Goal: Task Accomplishment & Management: Use online tool/utility

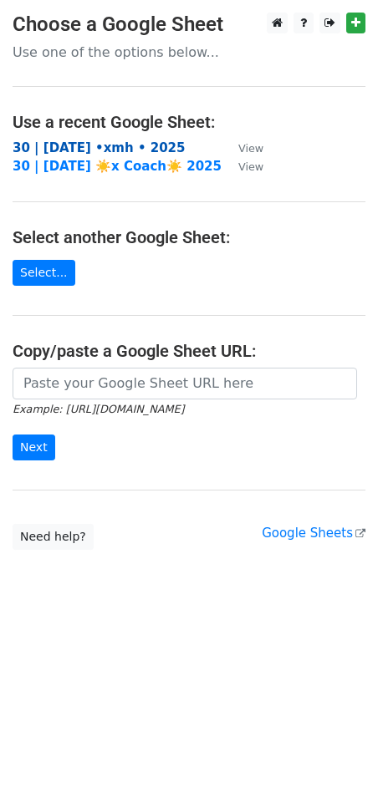
click at [82, 150] on strong "30 | [DATE] •xmh • 2025" at bounding box center [99, 147] width 172 height 15
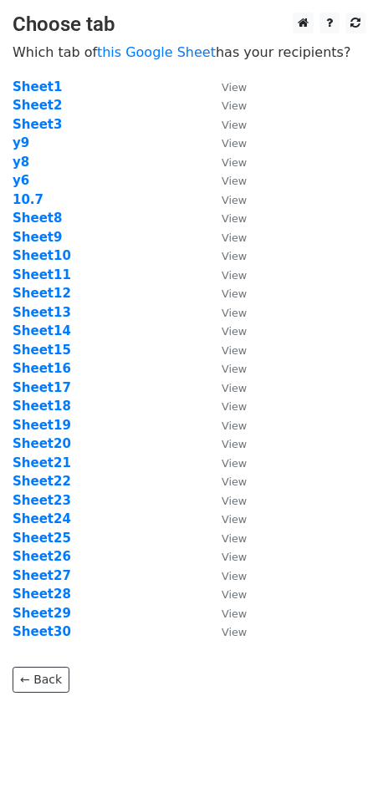
click at [89, 150] on td "y9" at bounding box center [109, 143] width 192 height 19
click at [42, 425] on strong "Sheet19" at bounding box center [42, 425] width 58 height 15
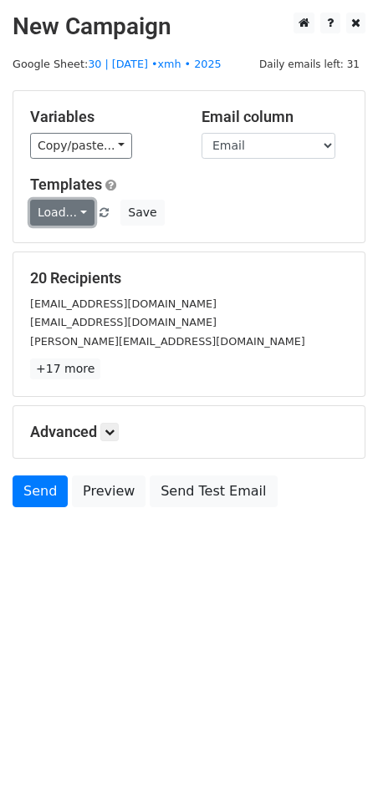
click at [53, 205] on link "Load..." at bounding box center [62, 213] width 64 height 26
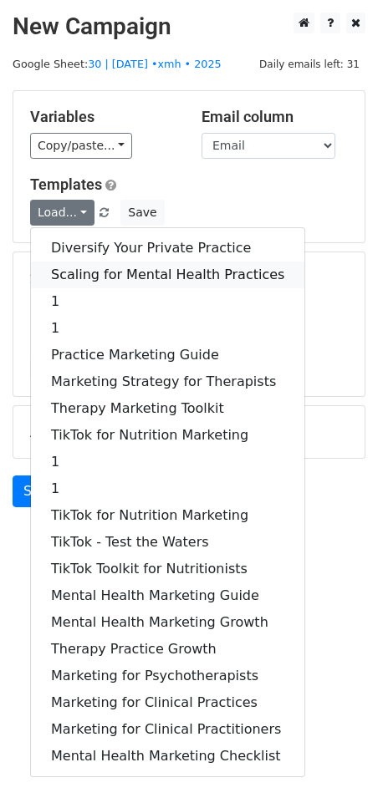
click at [103, 271] on link "Scaling for Mental Health Practices" at bounding box center [167, 274] width 273 height 27
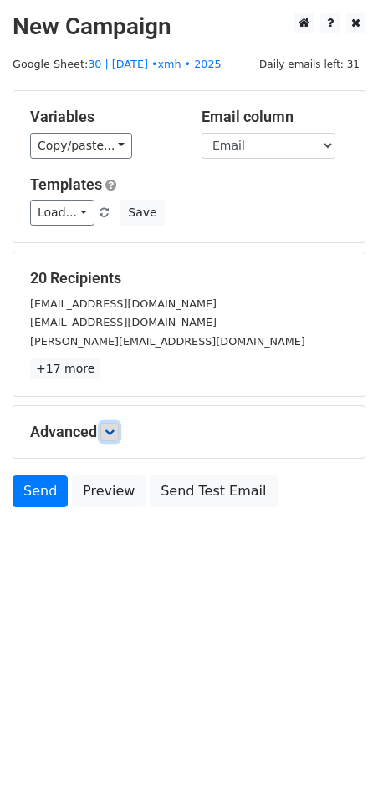
click at [114, 431] on icon at bounding box center [109, 432] width 10 height 10
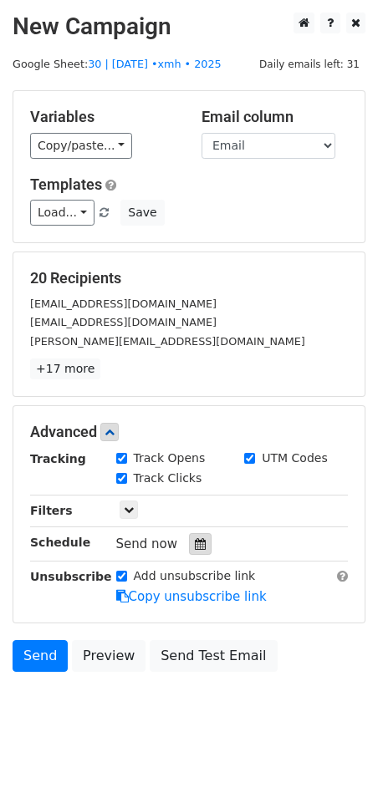
click at [195, 541] on icon at bounding box center [200, 544] width 11 height 12
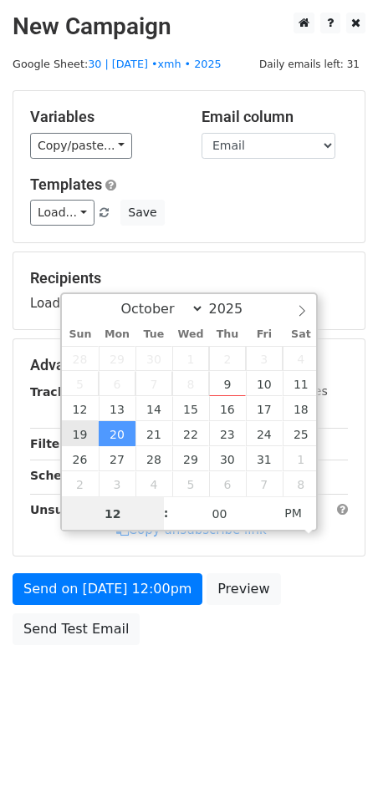
type input "2025-10-19 12:00"
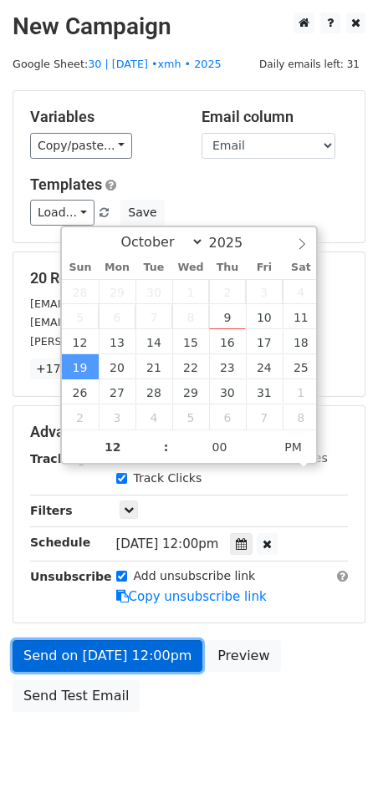
click at [137, 660] on link "Send on Oct 19 at 12:00pm" at bounding box center [108, 656] width 190 height 32
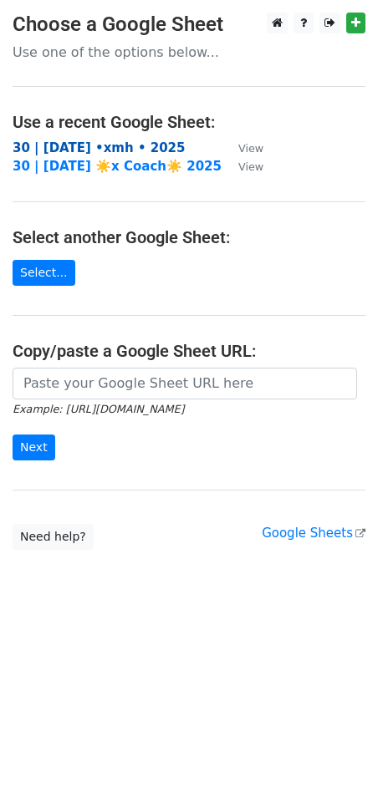
click at [118, 142] on strong "30 | oct 7 •xmh • 2025" at bounding box center [99, 147] width 172 height 15
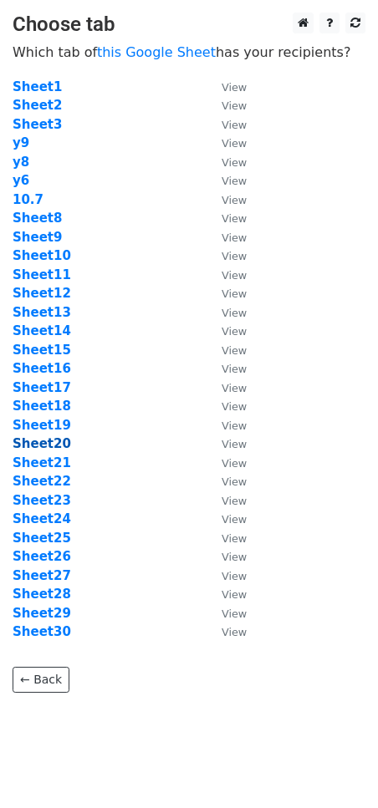
click at [58, 448] on strong "Sheet20" at bounding box center [42, 443] width 58 height 15
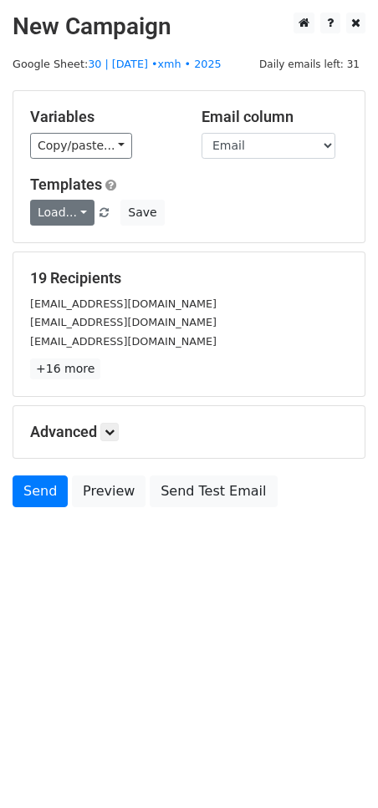
click at [54, 207] on link "Load..." at bounding box center [62, 213] width 64 height 26
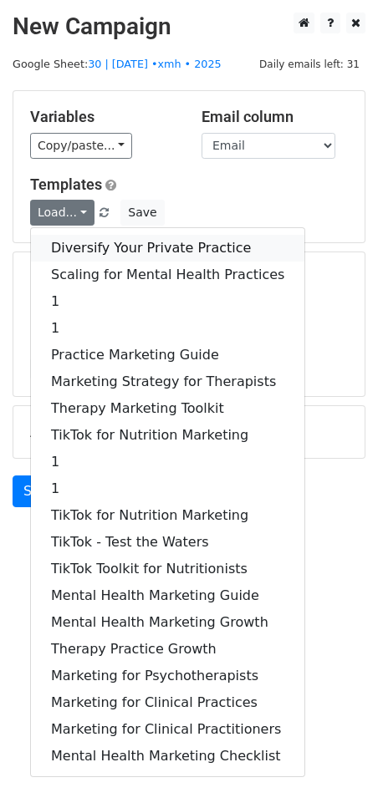
click at [78, 248] on link "Diversify Your Private Practice" at bounding box center [167, 248] width 273 height 27
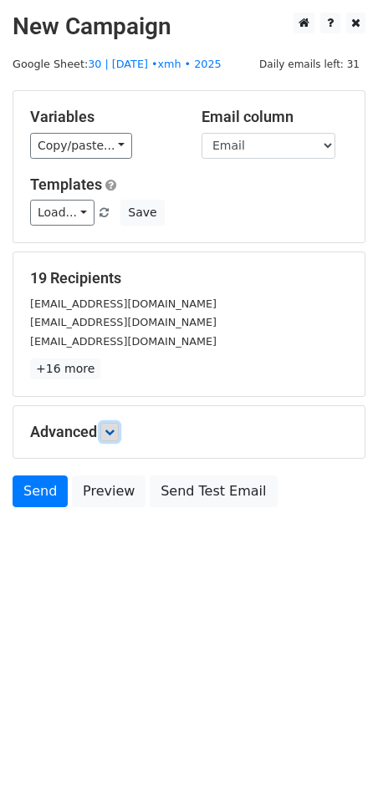
click at [112, 424] on link at bounding box center [109, 432] width 18 height 18
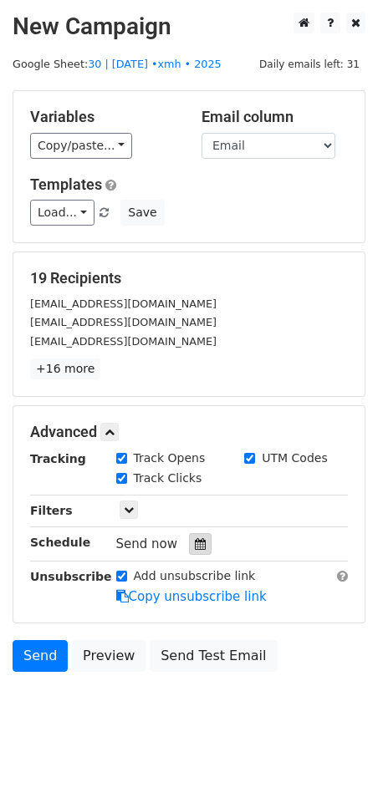
click at [195, 540] on icon at bounding box center [200, 544] width 11 height 12
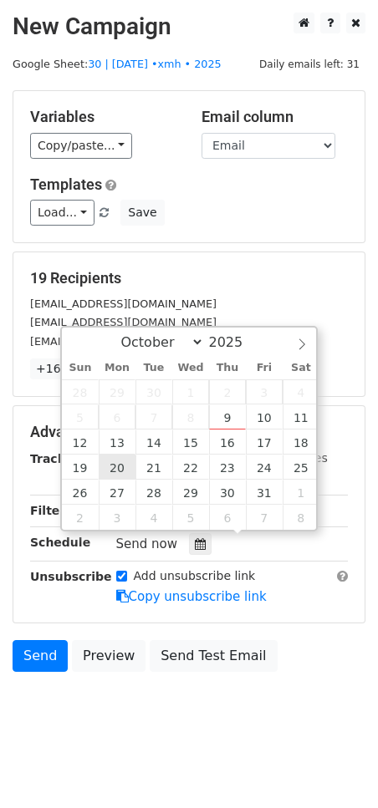
type input "2025-10-20 12:00"
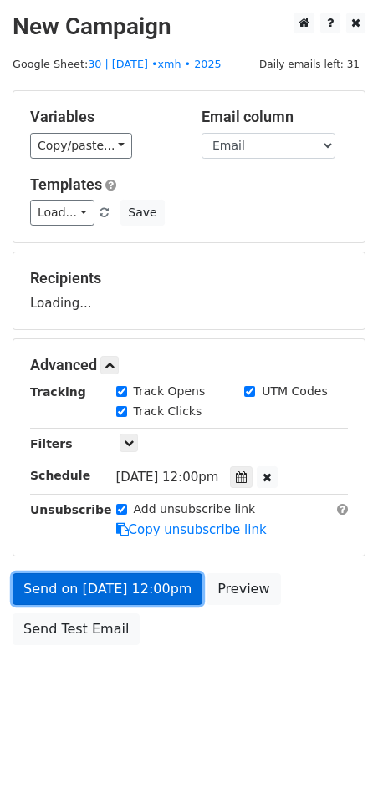
click at [124, 576] on link "Send on Oct 20 at 12:00pm" at bounding box center [108, 589] width 190 height 32
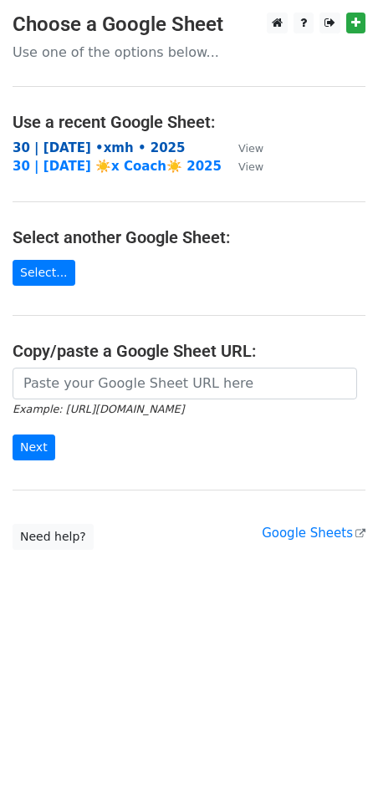
click at [116, 150] on strong "30 | [DATE] •xmh • 2025" at bounding box center [99, 147] width 172 height 15
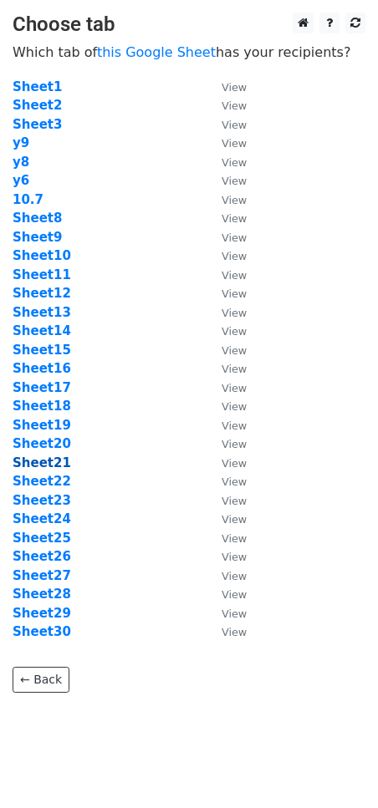
click at [45, 457] on strong "Sheet21" at bounding box center [42, 462] width 58 height 15
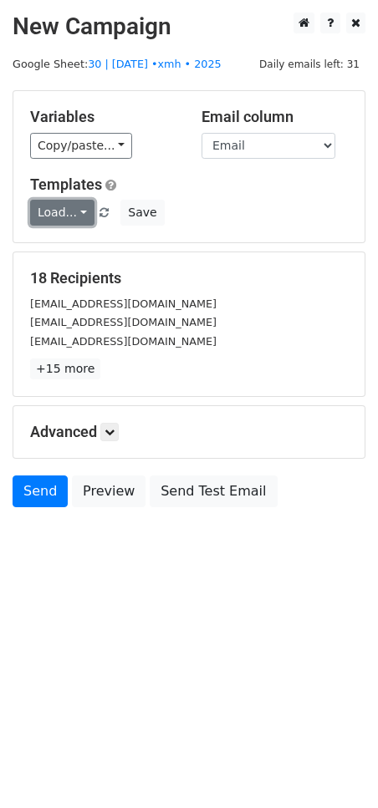
click at [59, 216] on link "Load..." at bounding box center [62, 213] width 64 height 26
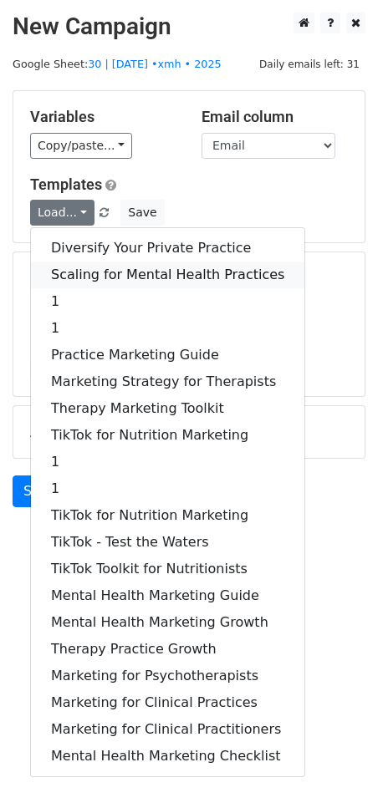
click at [72, 266] on link "Scaling for Mental Health Practices" at bounding box center [167, 274] width 273 height 27
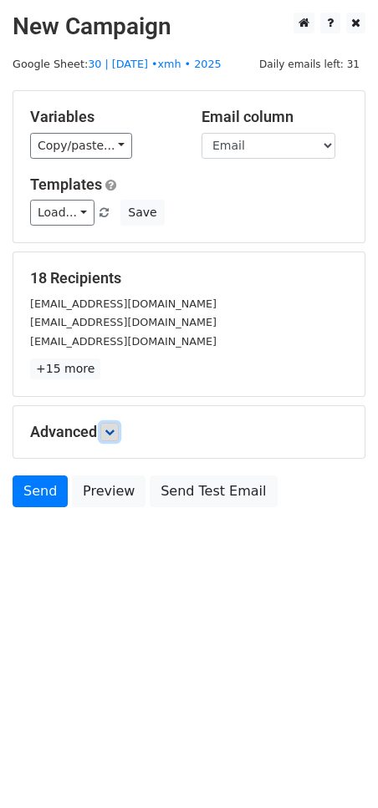
click at [111, 436] on link at bounding box center [109, 432] width 18 height 18
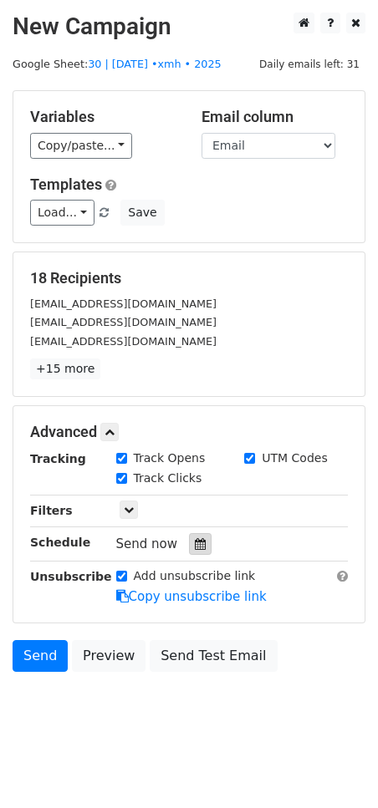
click at [195, 538] on icon at bounding box center [200, 544] width 11 height 12
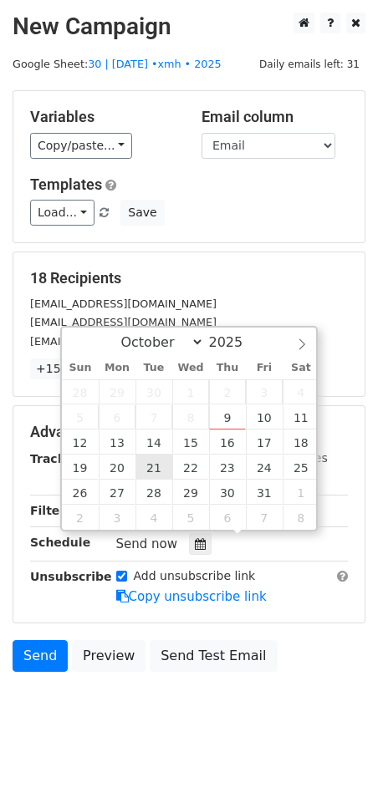
type input "[DATE] 12:00"
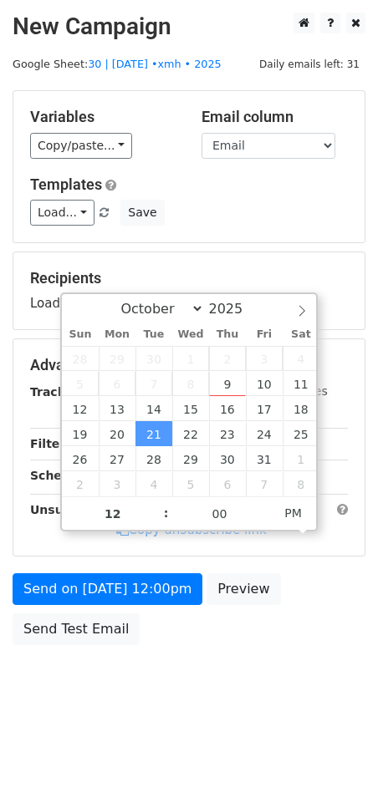
click at [148, 566] on form "Variables Copy/paste... {{Email}} Email column Email Templates Load... Diversif…" at bounding box center [189, 371] width 353 height 563
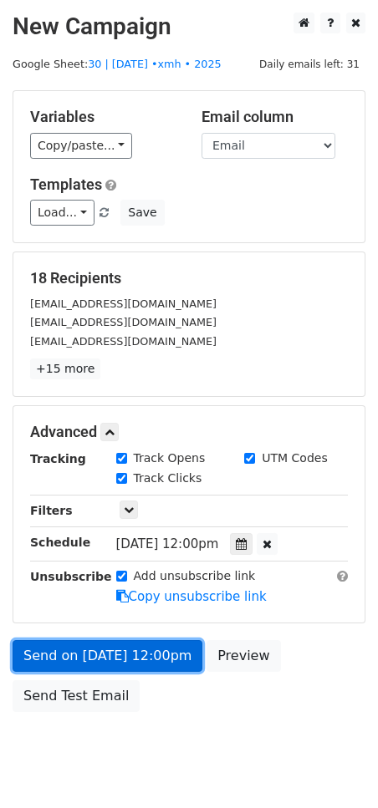
click at [145, 646] on link "Send on Oct 21 at 12:00pm" at bounding box center [108, 656] width 190 height 32
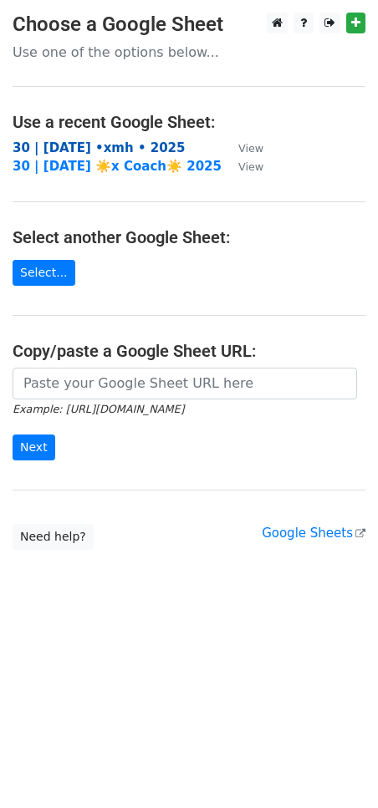
click at [121, 146] on strong "30 | oct 7 •xmh • 2025" at bounding box center [99, 147] width 172 height 15
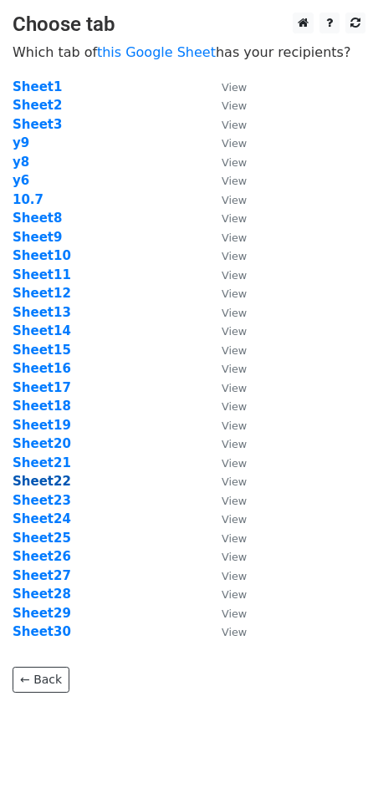
click at [49, 485] on strong "Sheet22" at bounding box center [42, 481] width 58 height 15
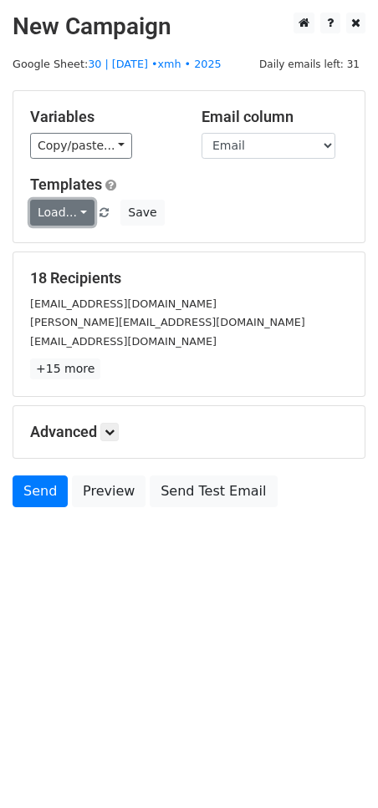
click at [62, 220] on link "Load..." at bounding box center [62, 213] width 64 height 26
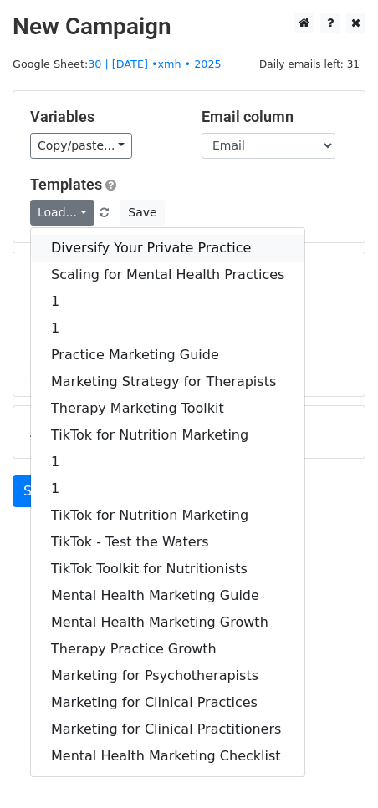
click at [94, 246] on link "Diversify Your Private Practice" at bounding box center [167, 248] width 273 height 27
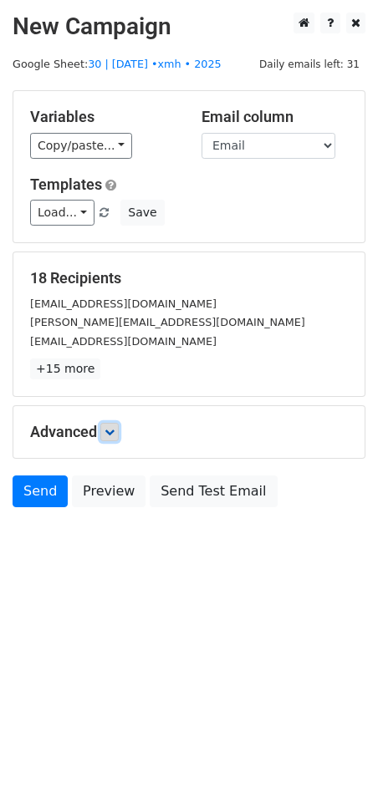
click at [108, 428] on icon at bounding box center [109, 432] width 10 height 10
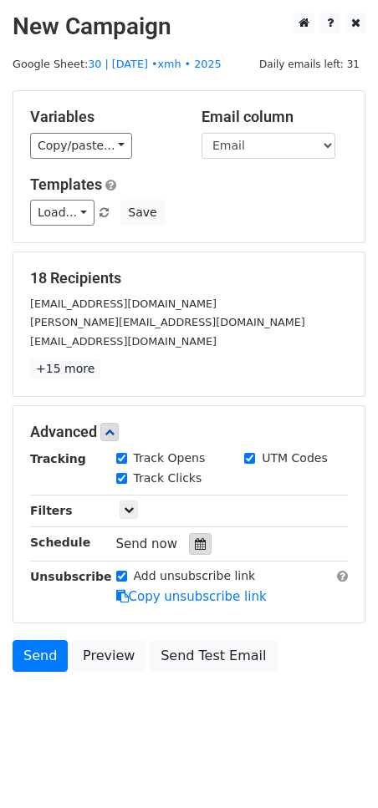
drag, startPoint x: 178, startPoint y: 541, endPoint x: 190, endPoint y: 541, distance: 12.5
click at [178, 541] on div "Send now" at bounding box center [214, 544] width 196 height 23
click at [195, 541] on icon at bounding box center [200, 544] width 11 height 12
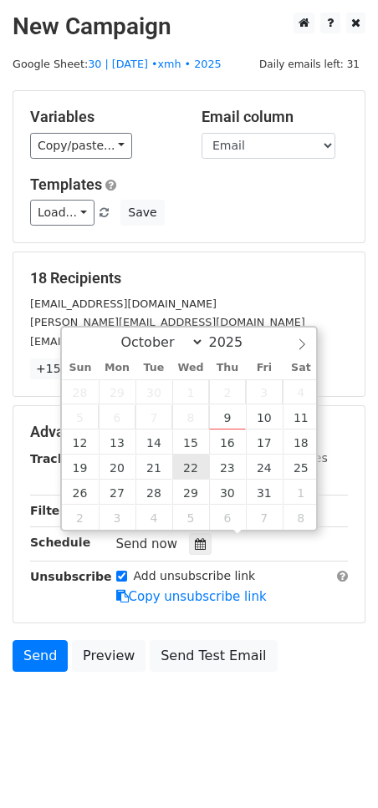
type input "2025-10-22 12:00"
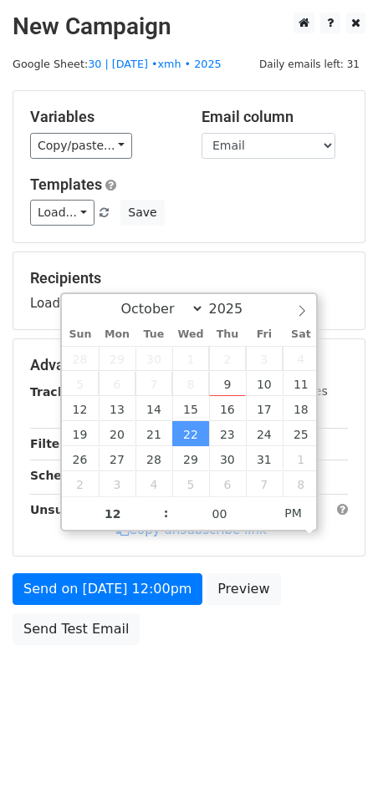
click at [140, 601] on div "Send on Oct 22 at 12:00pm Preview Send Test Email" at bounding box center [189, 613] width 378 height 80
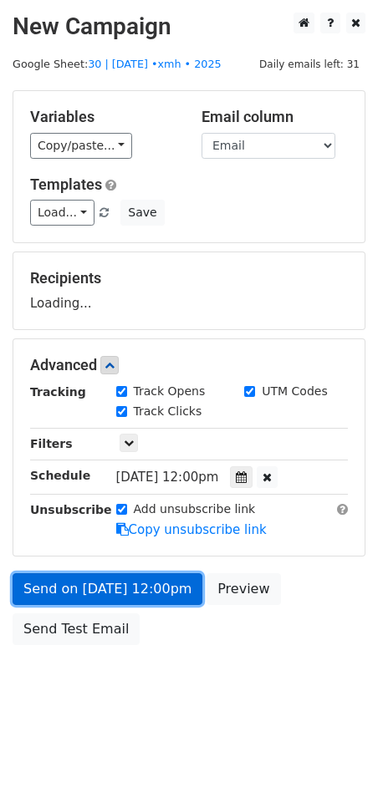
click at [109, 599] on link "Send on Oct 22 at 12:00pm" at bounding box center [108, 589] width 190 height 32
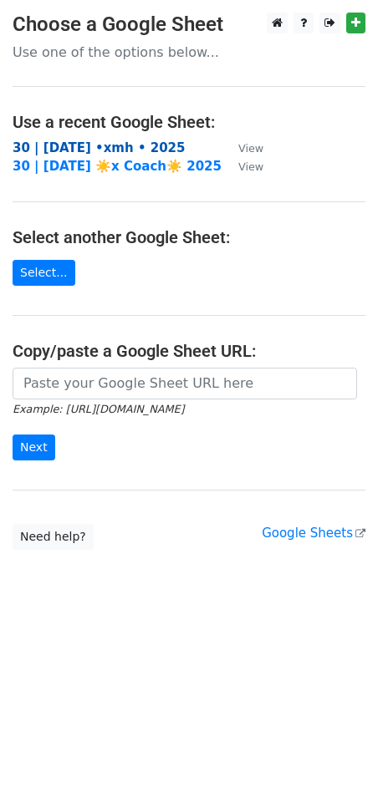
click at [138, 147] on strong "30 | [DATE] •xmh • 2025" at bounding box center [99, 147] width 172 height 15
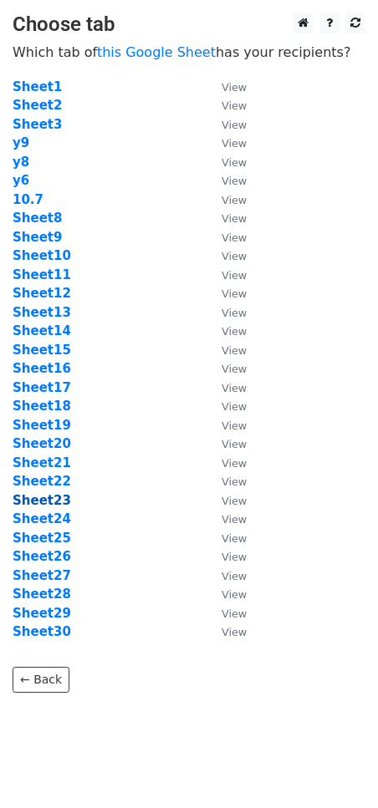
click at [43, 499] on strong "Sheet23" at bounding box center [42, 500] width 58 height 15
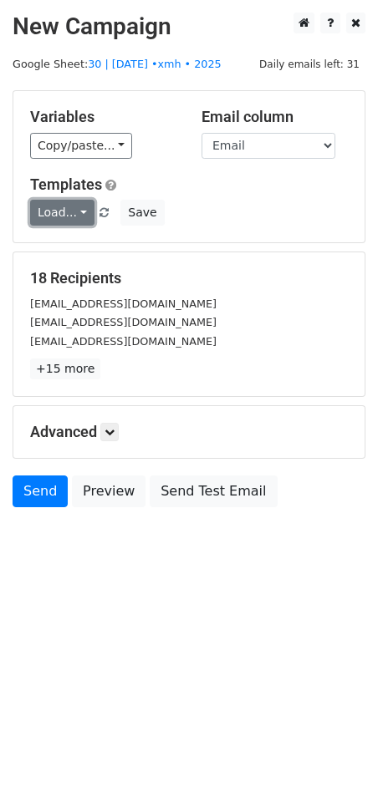
click at [63, 220] on link "Load..." at bounding box center [62, 213] width 64 height 26
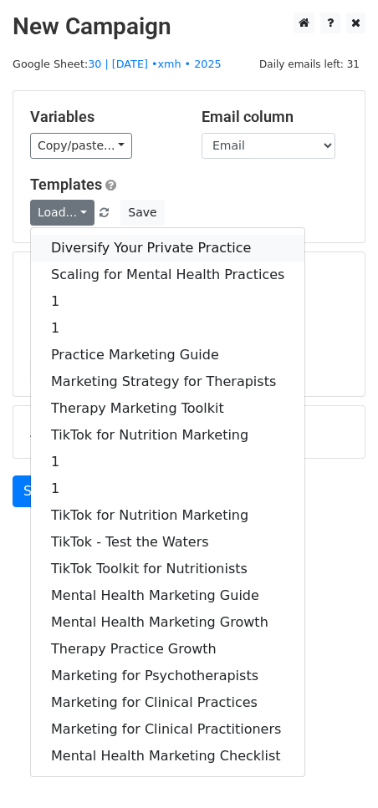
click at [74, 248] on link "Diversify Your Private Practice" at bounding box center [167, 248] width 273 height 27
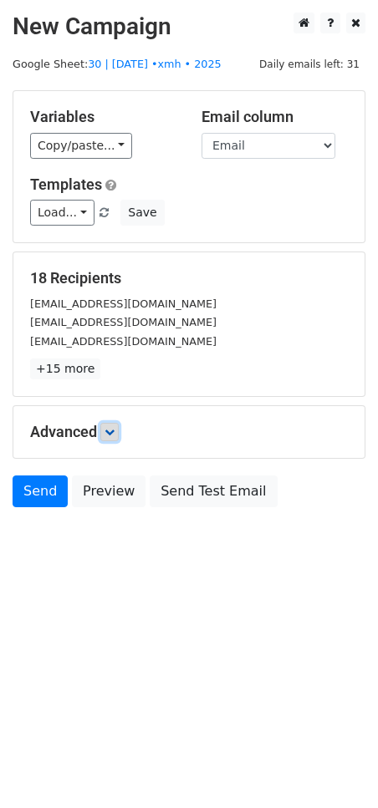
click at [110, 427] on icon at bounding box center [109, 432] width 10 height 10
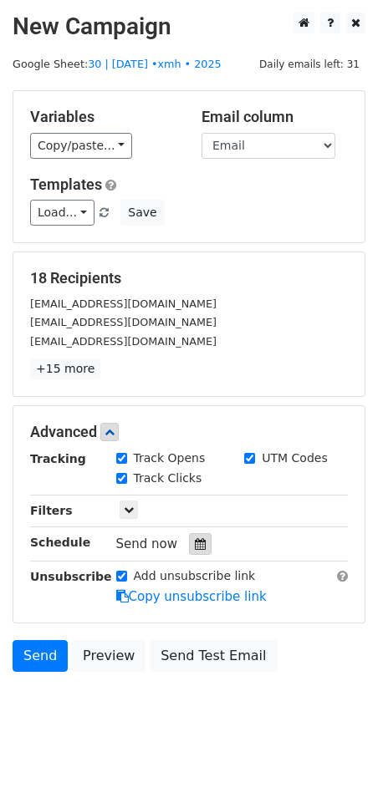
click at [195, 551] on div "Send now" at bounding box center [214, 544] width 196 height 23
click at [196, 541] on icon at bounding box center [200, 544] width 11 height 12
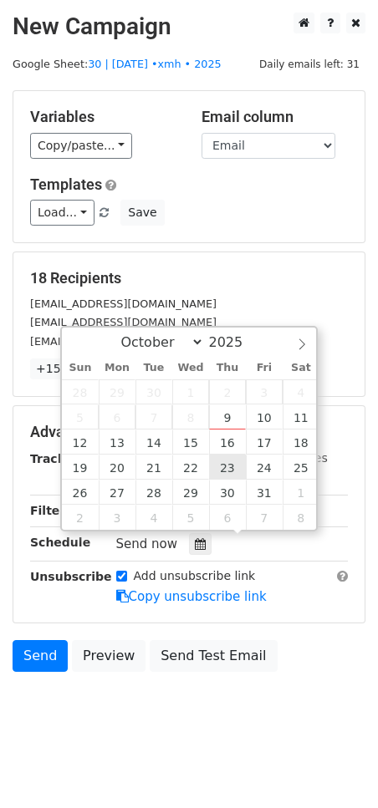
type input "2025-10-23 12:00"
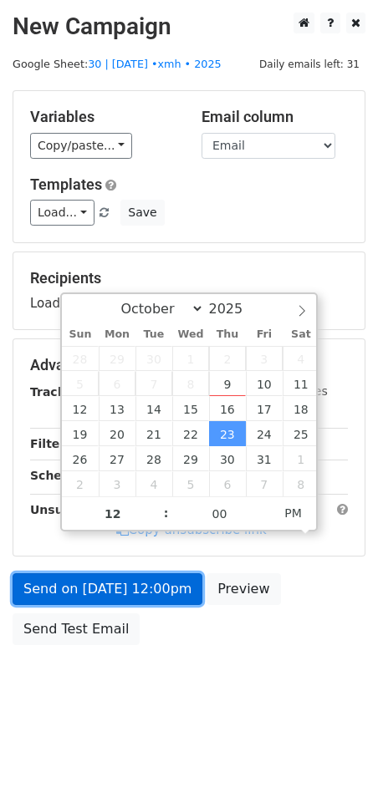
click at [153, 598] on link "Send on Oct 23 at 12:00pm" at bounding box center [108, 589] width 190 height 32
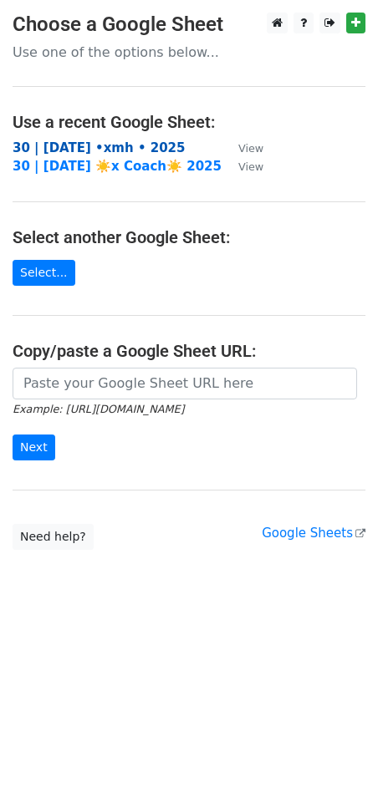
click at [116, 147] on strong "30 | [DATE] •xmh • 2025" at bounding box center [99, 147] width 172 height 15
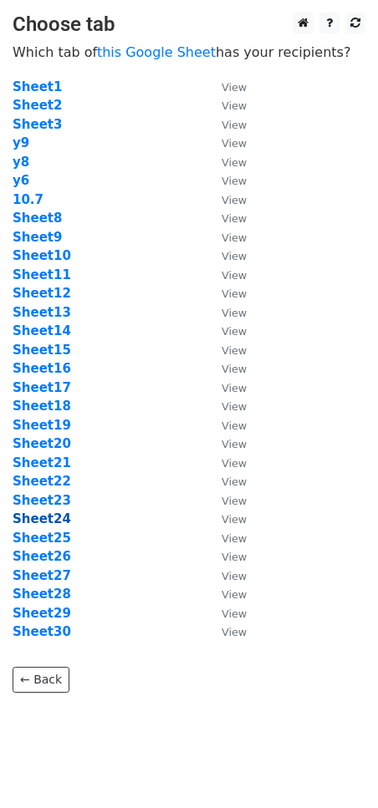
click at [51, 520] on strong "Sheet24" at bounding box center [42, 518] width 58 height 15
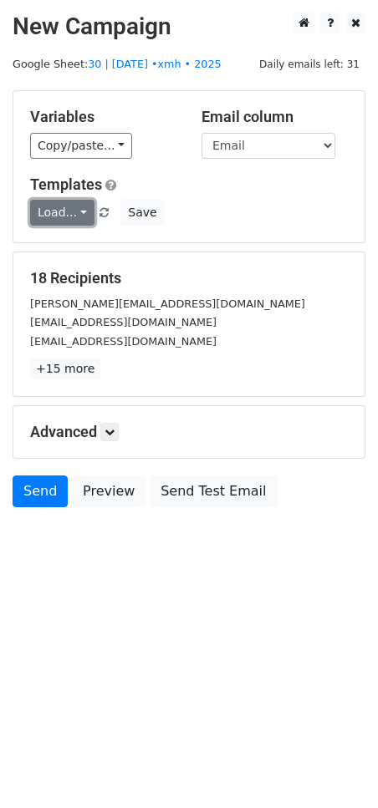
click at [45, 211] on link "Load..." at bounding box center [62, 213] width 64 height 26
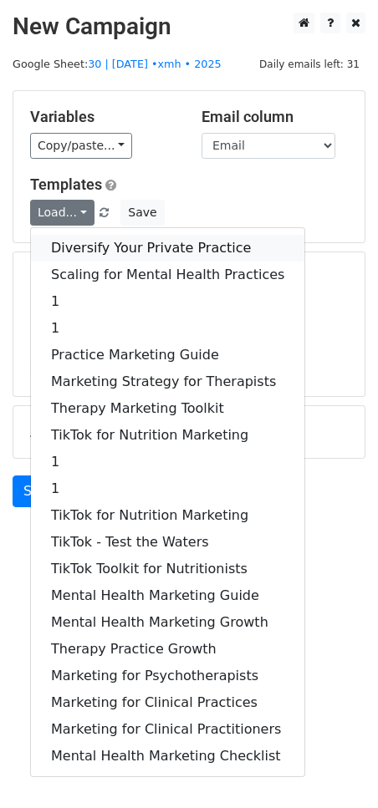
click at [70, 251] on link "Diversify Your Private Practice" at bounding box center [167, 248] width 273 height 27
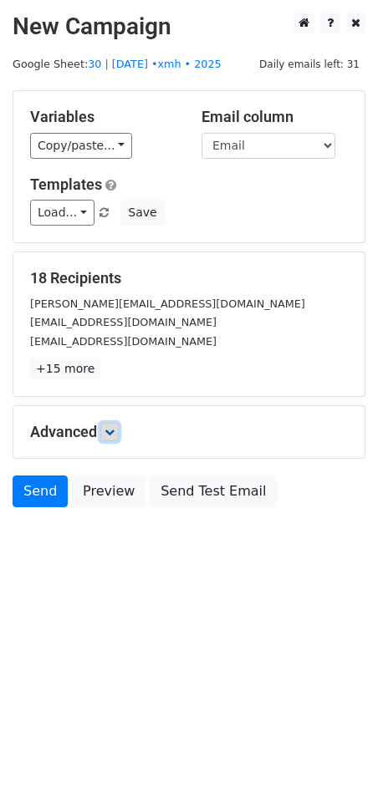
click at [114, 432] on icon at bounding box center [109, 432] width 10 height 10
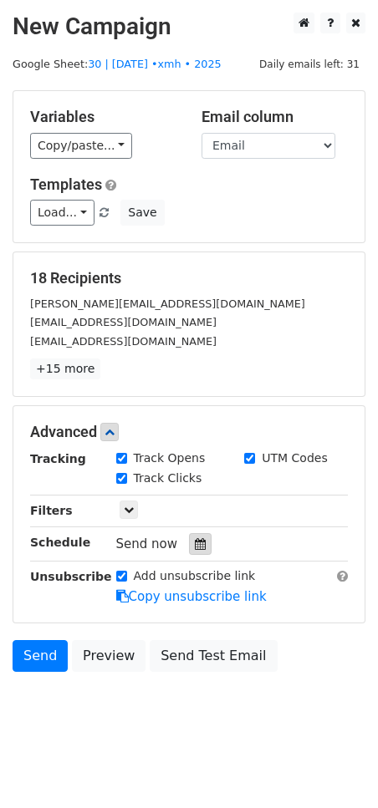
click at [189, 538] on div at bounding box center [200, 544] width 23 height 22
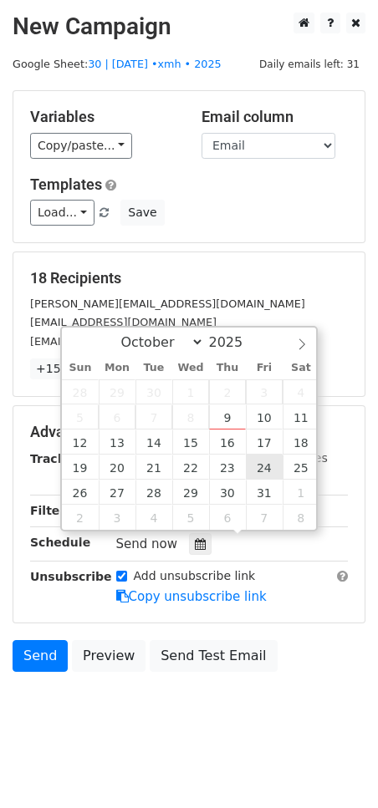
type input "[DATE] 12:00"
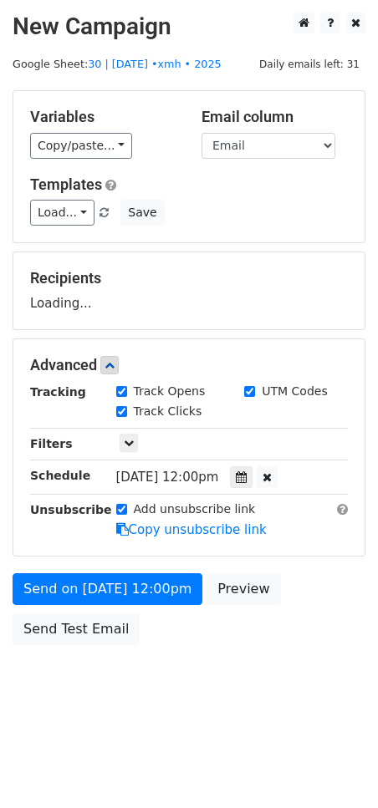
click at [168, 563] on form "Variables Copy/paste... {{Email}} Email column Email Templates Load... Diversif…" at bounding box center [189, 371] width 353 height 563
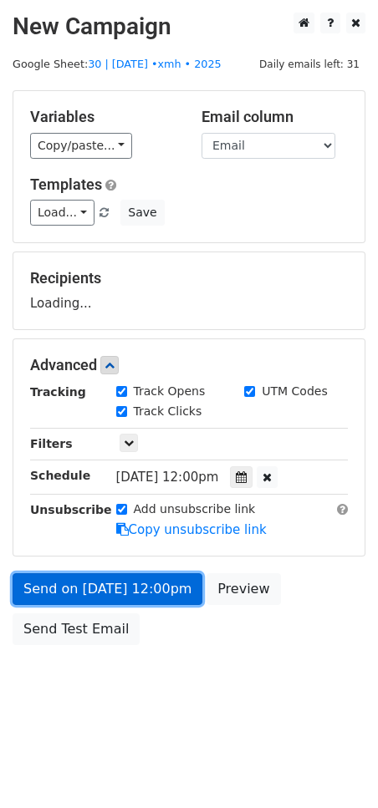
click at [153, 595] on link "Send on [DATE] 12:00pm" at bounding box center [108, 589] width 190 height 32
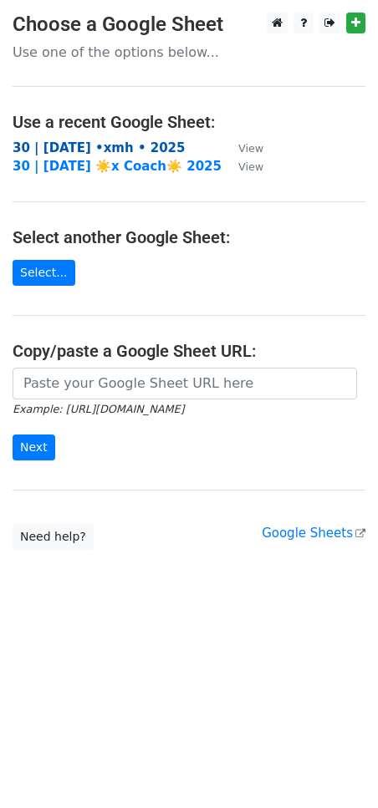
click at [71, 146] on strong "30 | [DATE] •xmh • 2025" at bounding box center [99, 147] width 172 height 15
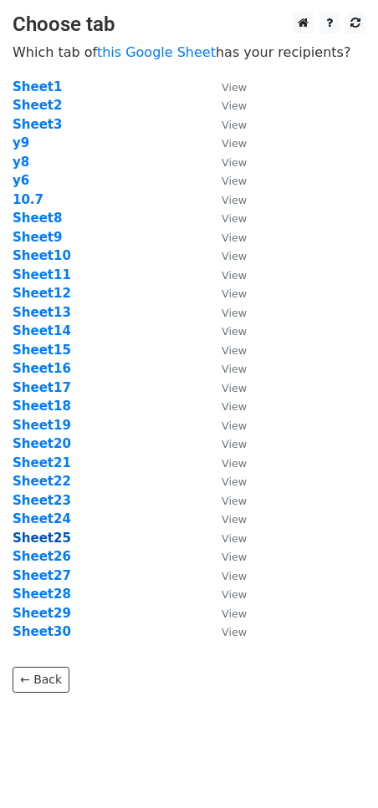
click at [50, 534] on strong "Sheet25" at bounding box center [42, 537] width 58 height 15
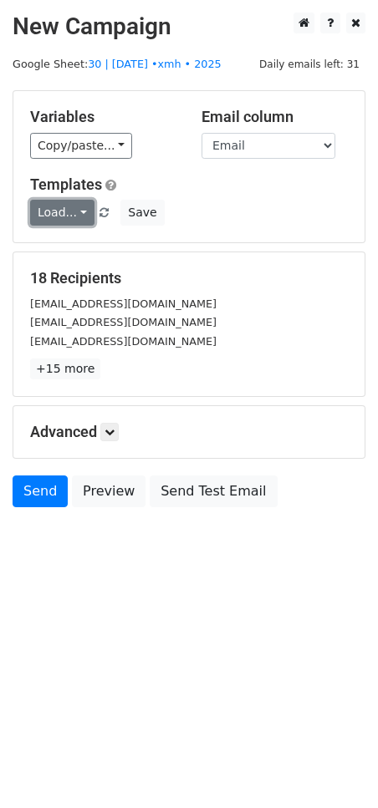
click at [55, 206] on link "Load..." at bounding box center [62, 213] width 64 height 26
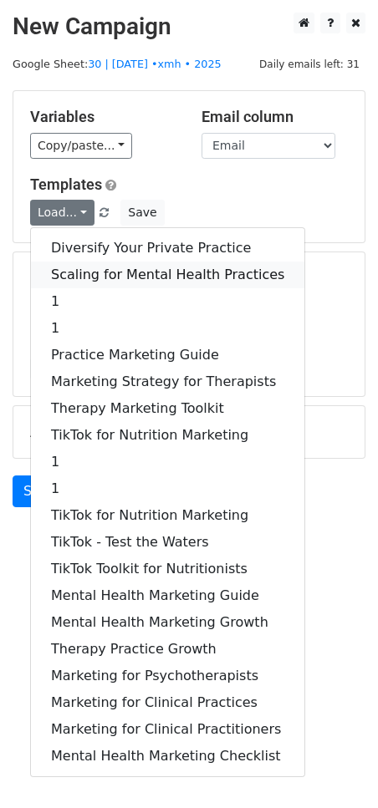
click at [91, 267] on link "Scaling for Mental Health Practices" at bounding box center [167, 274] width 273 height 27
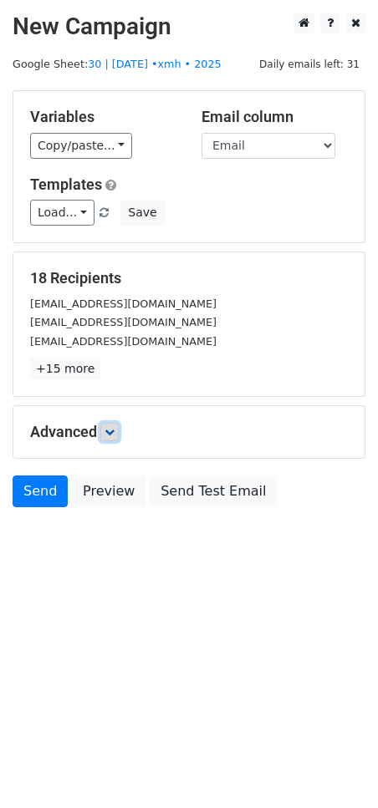
click at [108, 427] on icon at bounding box center [109, 432] width 10 height 10
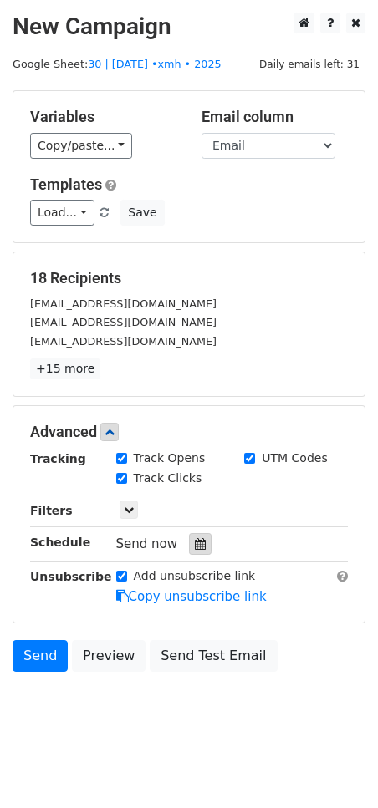
click at [190, 534] on div at bounding box center [200, 544] width 23 height 22
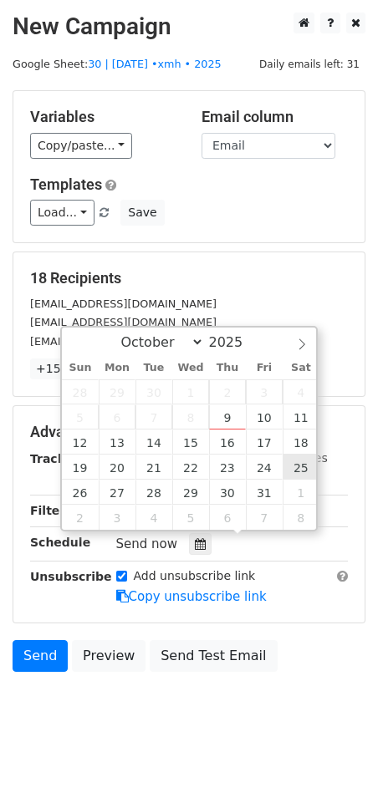
type input "[DATE] 12:00"
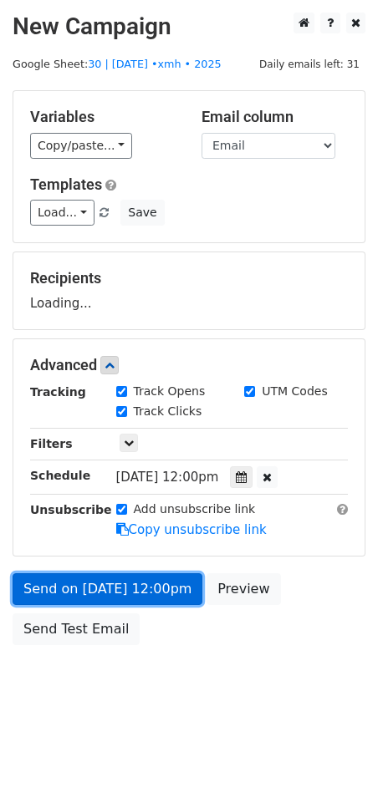
click at [165, 573] on link "Send on [DATE] 12:00pm" at bounding box center [108, 589] width 190 height 32
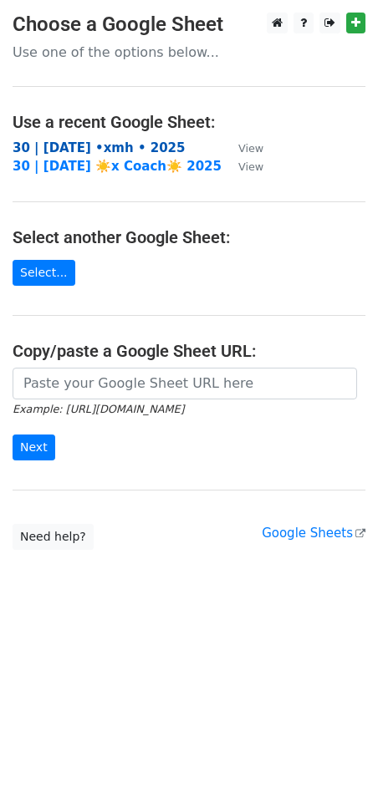
click at [128, 142] on strong "30 | [DATE] •xmh • 2025" at bounding box center [99, 147] width 172 height 15
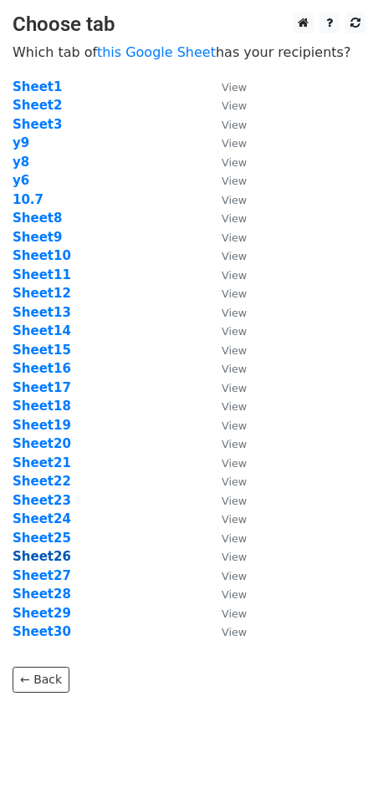
click at [52, 560] on strong "Sheet26" at bounding box center [42, 556] width 58 height 15
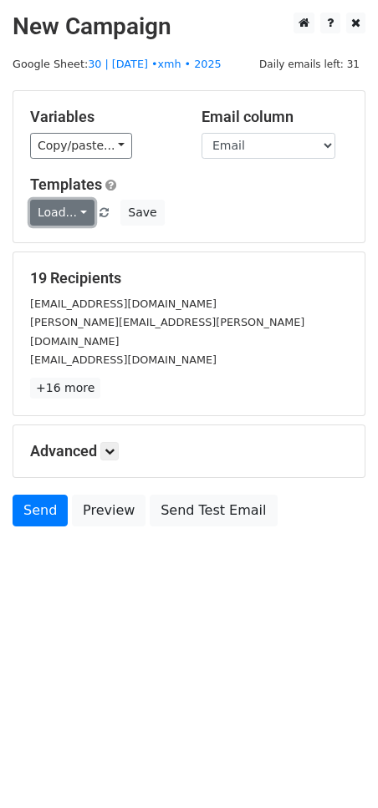
click at [67, 208] on link "Load..." at bounding box center [62, 213] width 64 height 26
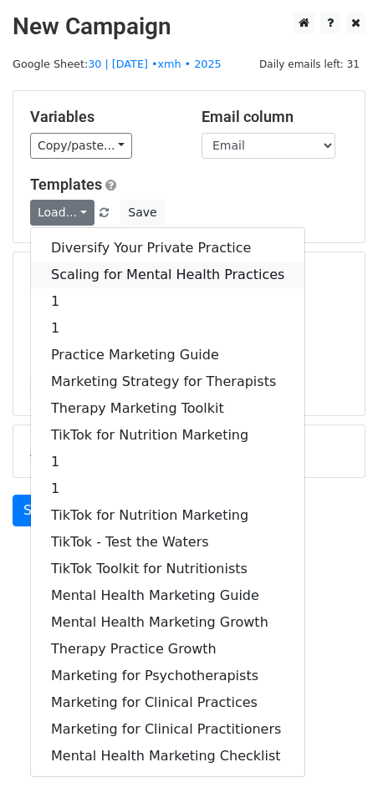
click at [99, 267] on link "Scaling for Mental Health Practices" at bounding box center [167, 274] width 273 height 27
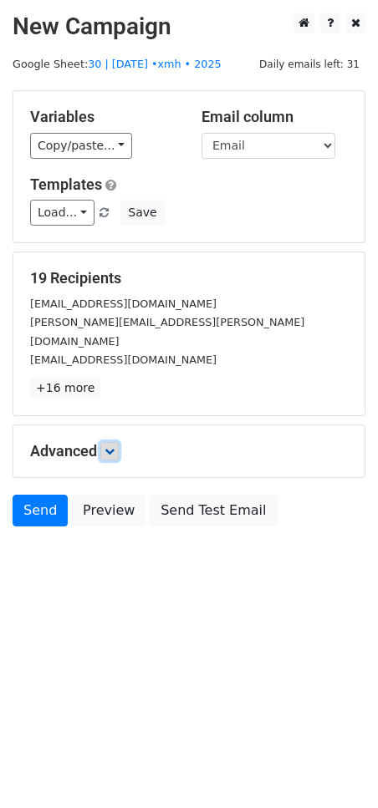
click at [113, 442] on link at bounding box center [109, 451] width 18 height 18
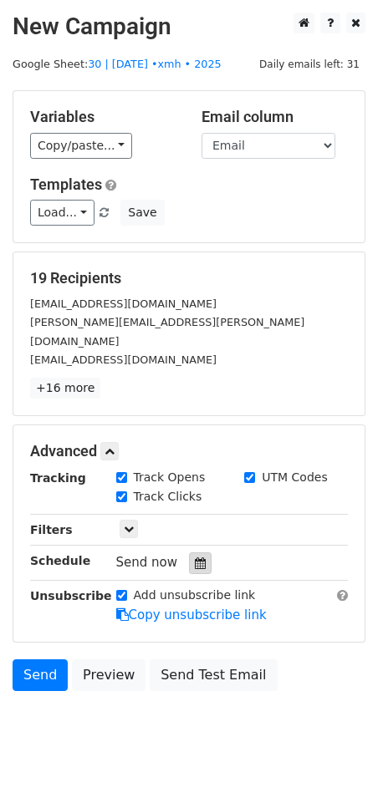
click at [189, 552] on div at bounding box center [200, 563] width 23 height 22
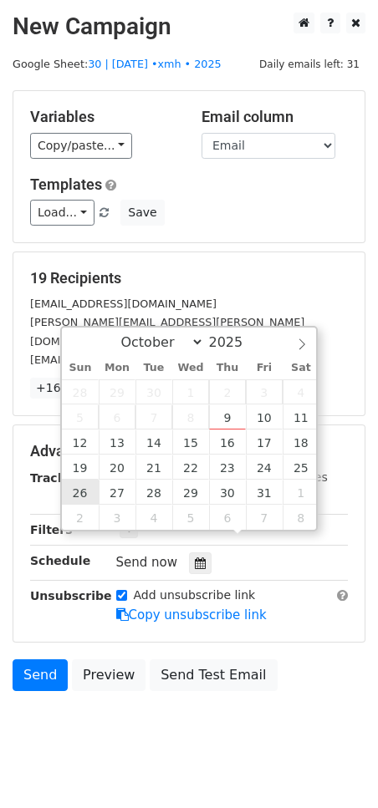
type input "[DATE] 12:00"
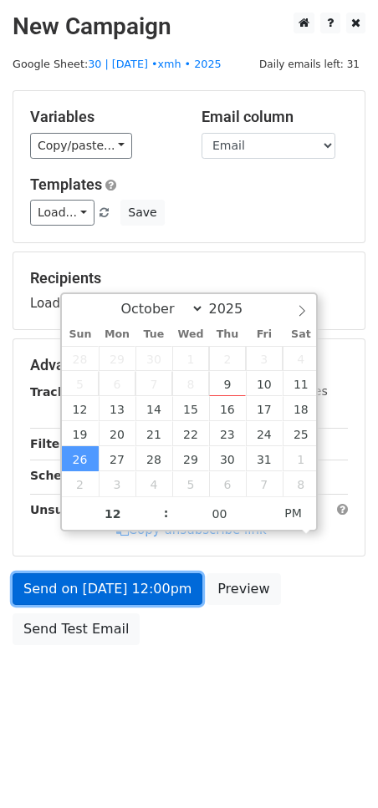
click at [88, 580] on link "Send on [DATE] 12:00pm" at bounding box center [108, 589] width 190 height 32
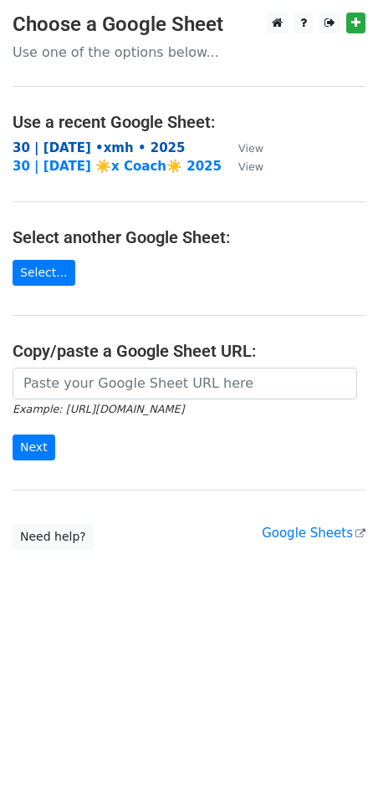
click at [139, 145] on strong "30 | [DATE] •xmh • 2025" at bounding box center [99, 147] width 172 height 15
